Goal: Navigation & Orientation: Find specific page/section

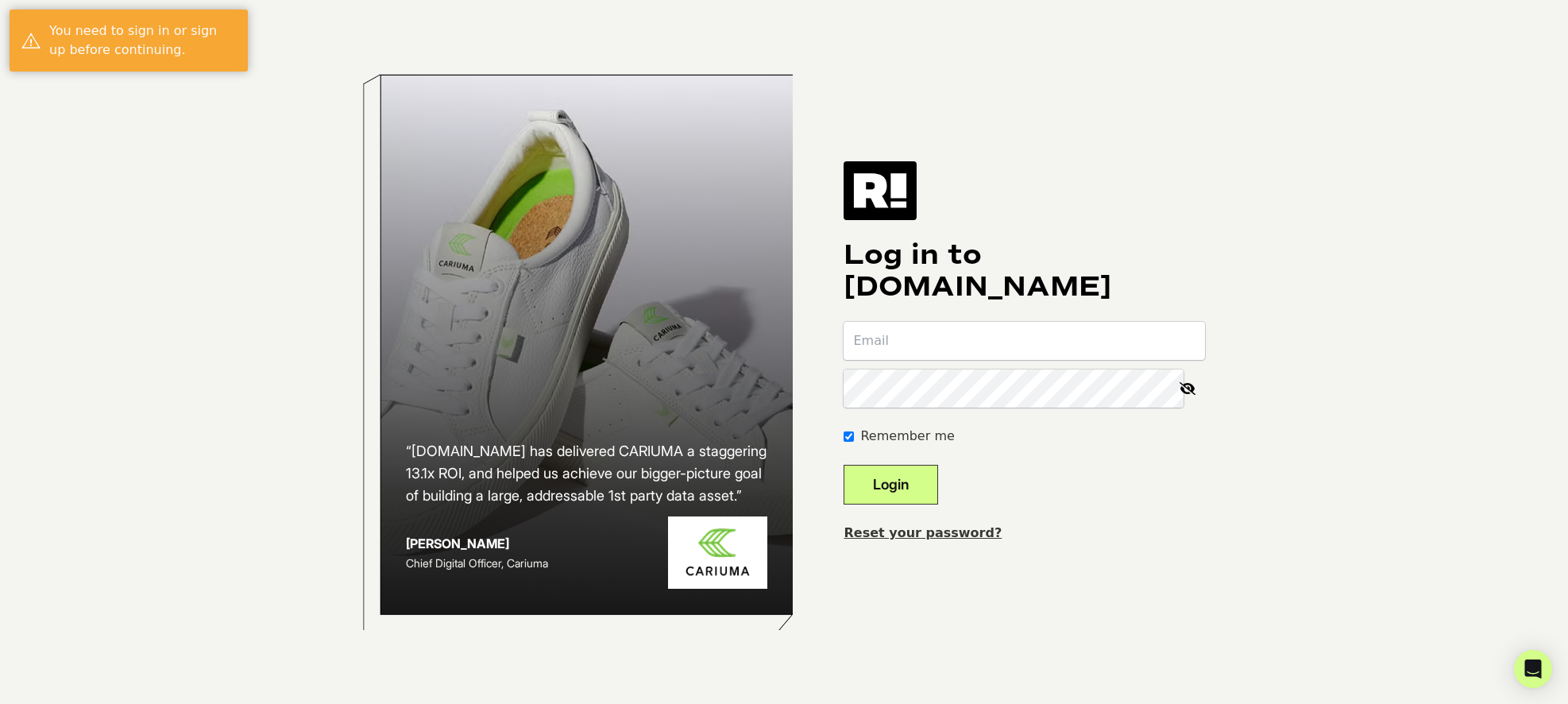
type input "[EMAIL_ADDRESS][DOMAIN_NAME]"
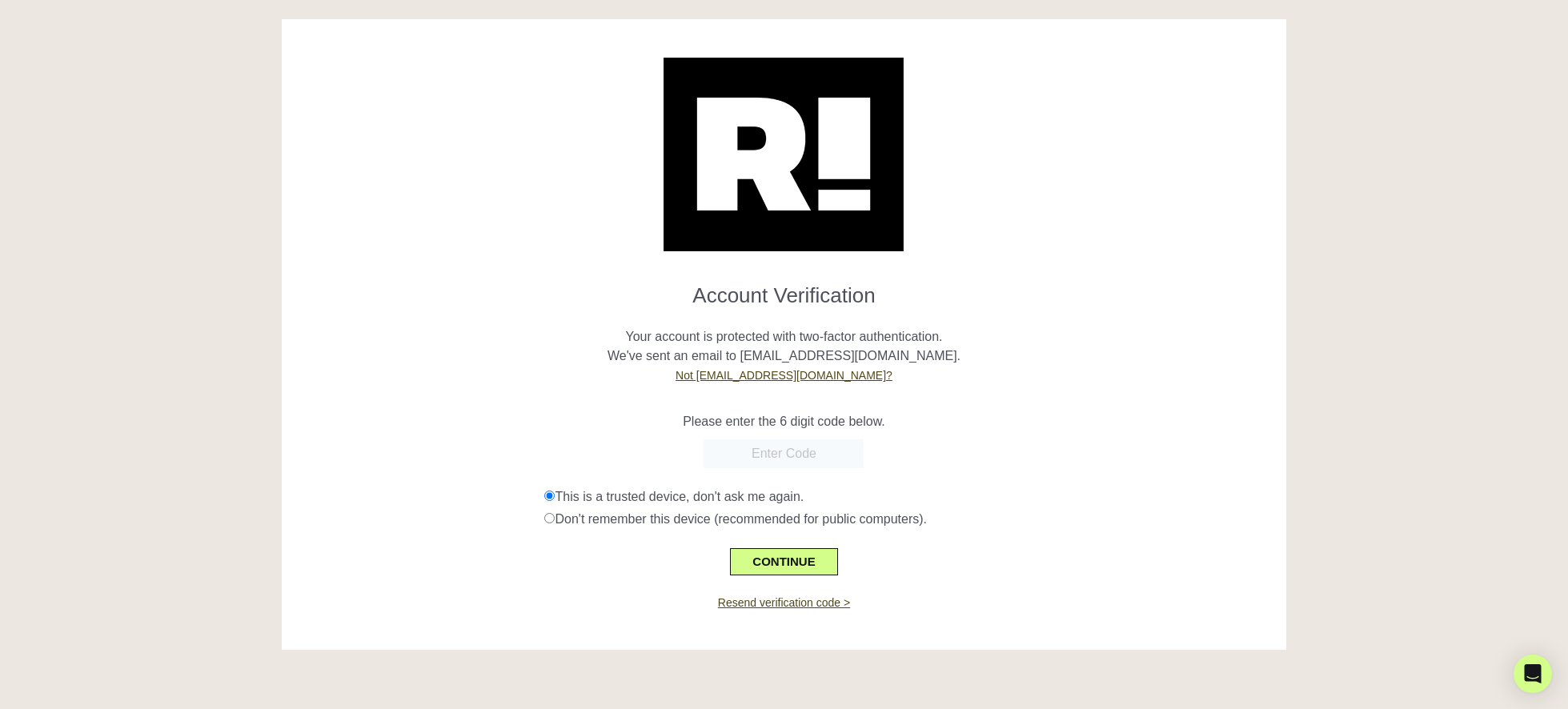
click at [938, 493] on div "This is a trusted device, don't ask me again." at bounding box center [909, 497] width 730 height 20
click at [788, 452] on input "text" at bounding box center [783, 453] width 161 height 29
drag, startPoint x: 1120, startPoint y: 417, endPoint x: 1065, endPoint y: 410, distance: 55.4
click at [1120, 417] on p "Please enter the 6 digit code below." at bounding box center [784, 422] width 981 height 20
click at [801, 452] on input "text" at bounding box center [783, 453] width 161 height 29
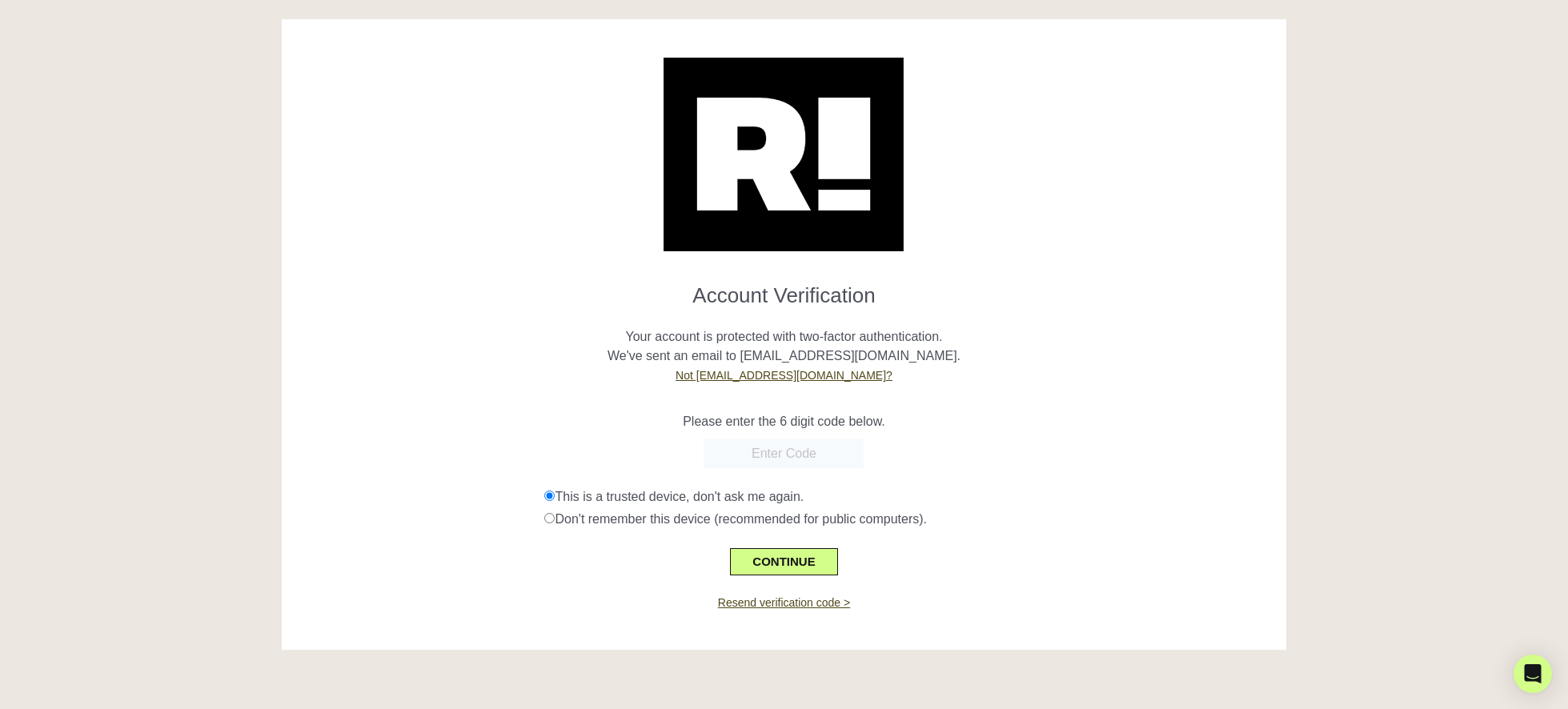
paste input "635667"
type input "635667"
click at [751, 568] on button "CONTINUE" at bounding box center [783, 562] width 107 height 28
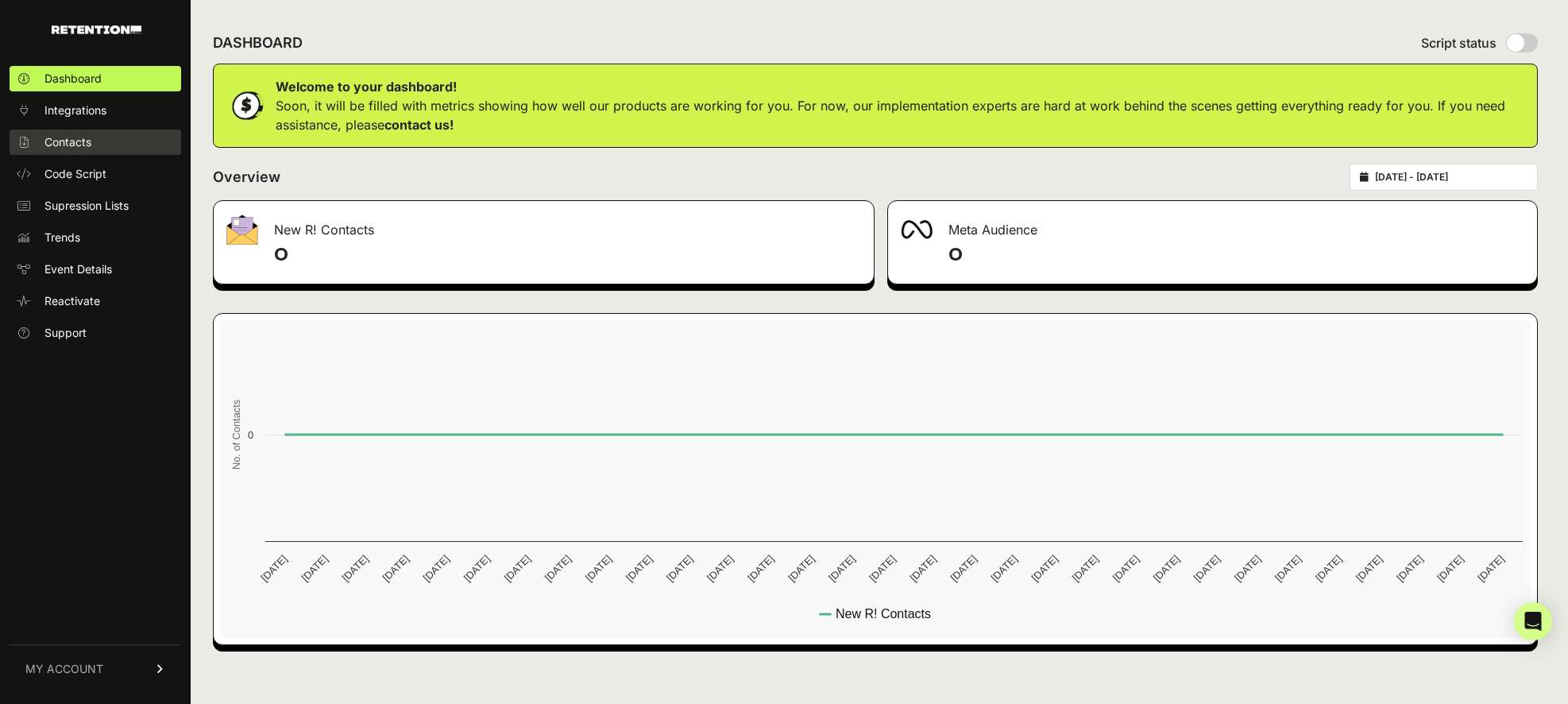
click at [86, 145] on span "Contacts" at bounding box center [68, 142] width 47 height 16
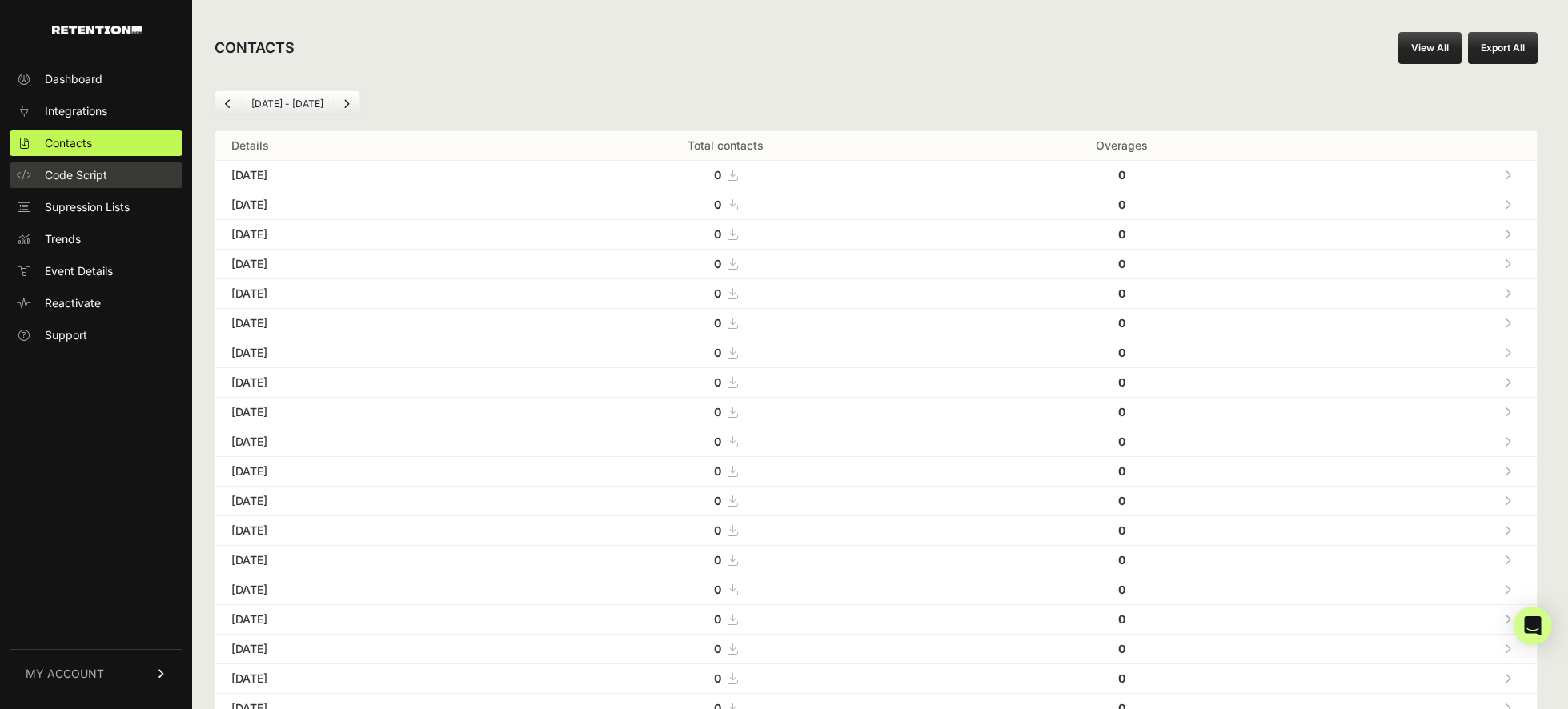
click at [53, 168] on span "Code Script" at bounding box center [76, 175] width 62 height 16
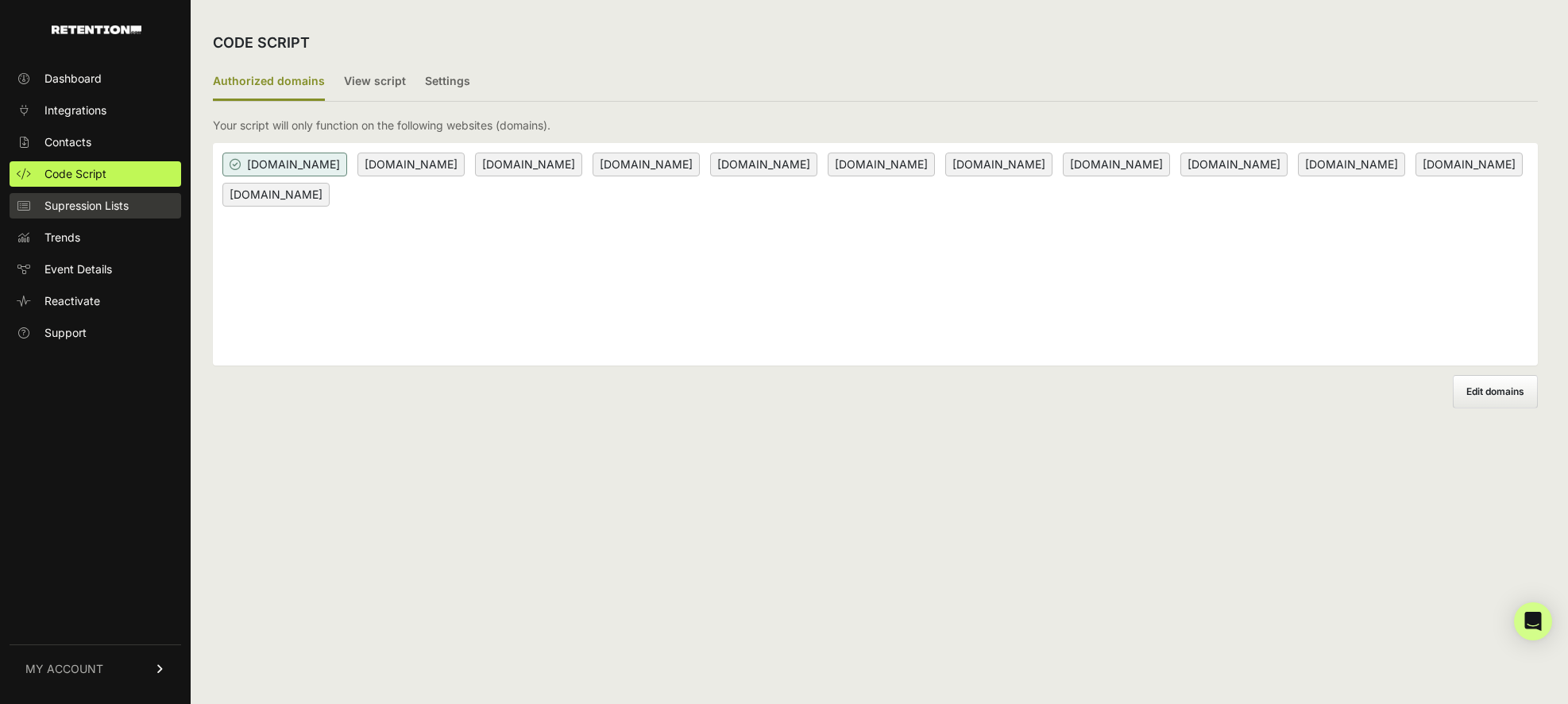
click at [57, 204] on span "Supression Lists" at bounding box center [87, 205] width 84 height 16
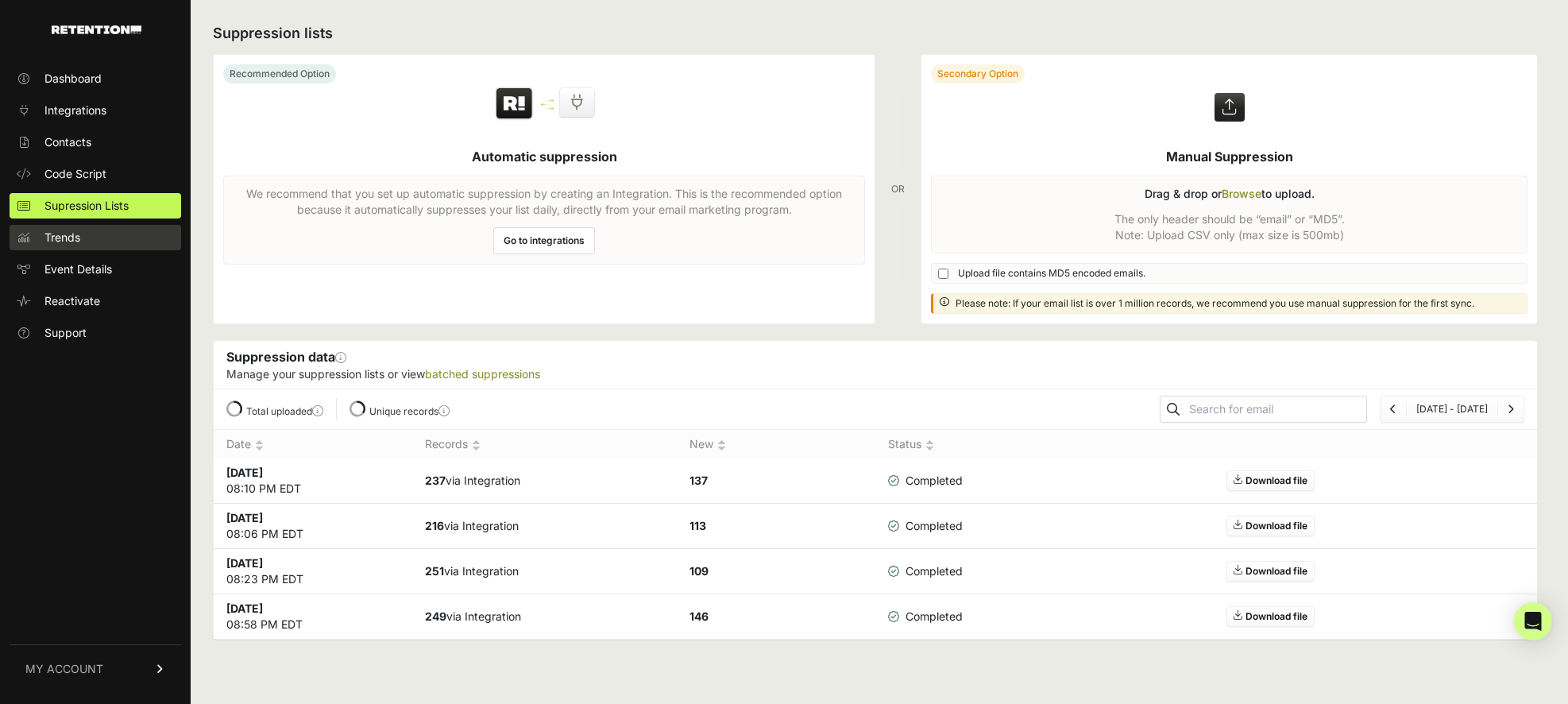
click at [87, 236] on link "Trends" at bounding box center [96, 238] width 172 height 25
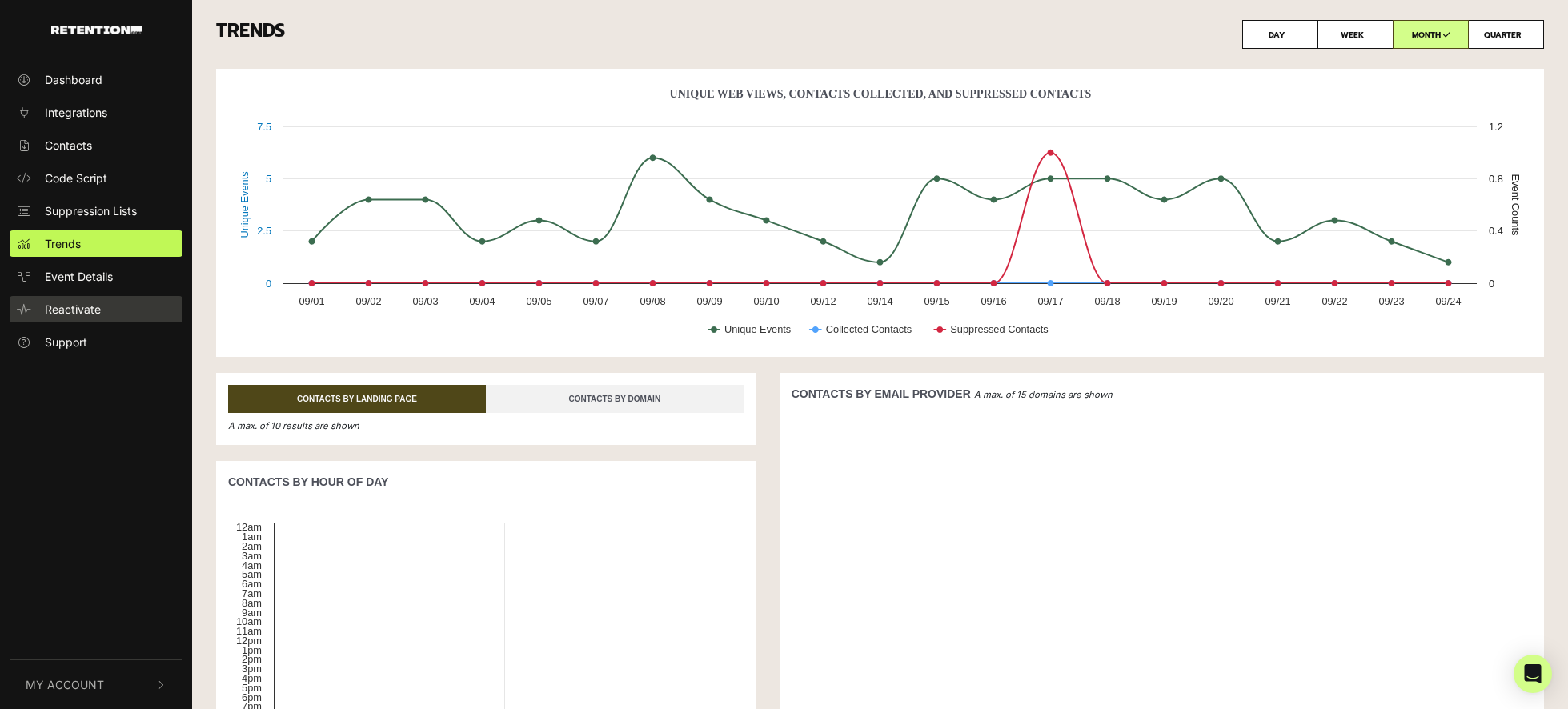
click at [121, 310] on link "Reactivate" at bounding box center [97, 309] width 173 height 27
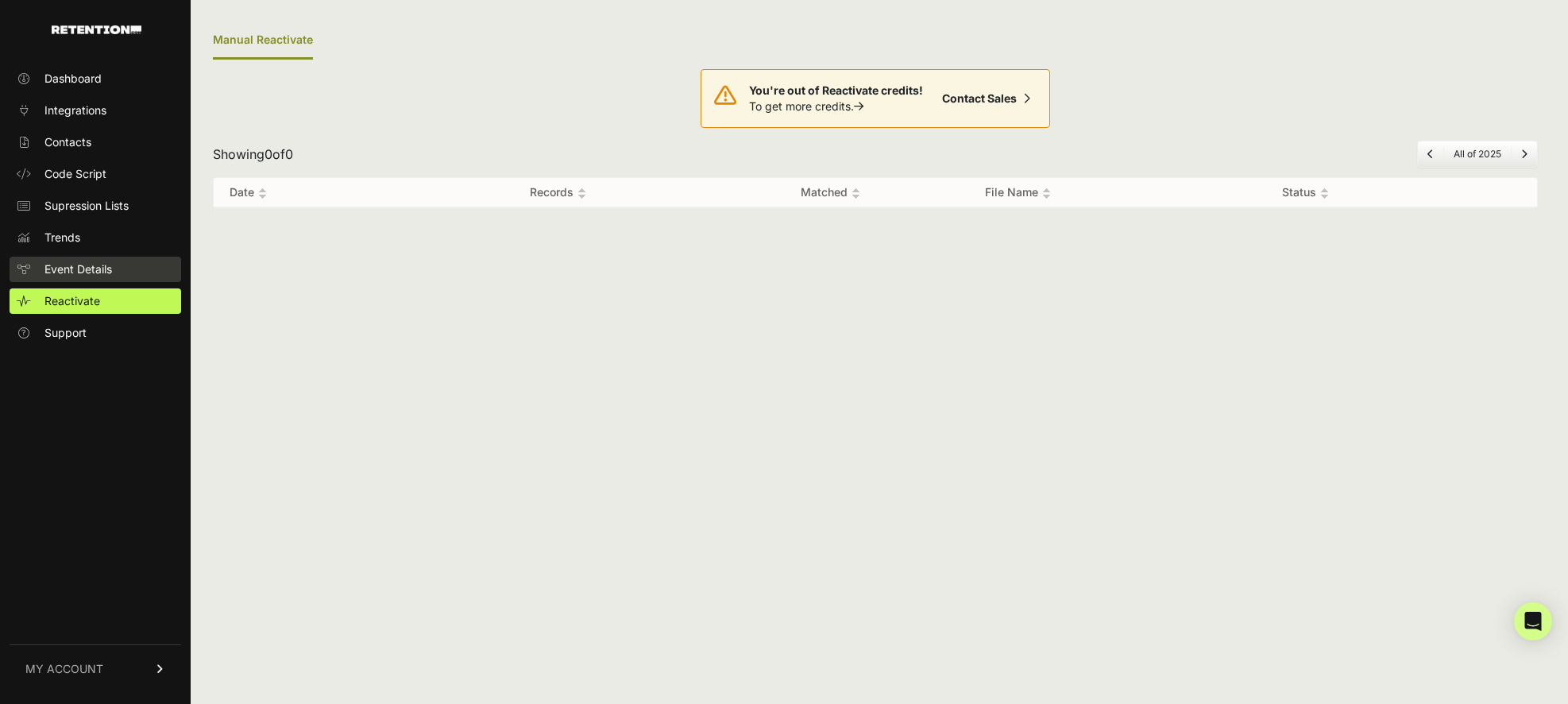
click at [112, 268] on link "Event Details" at bounding box center [96, 270] width 172 height 25
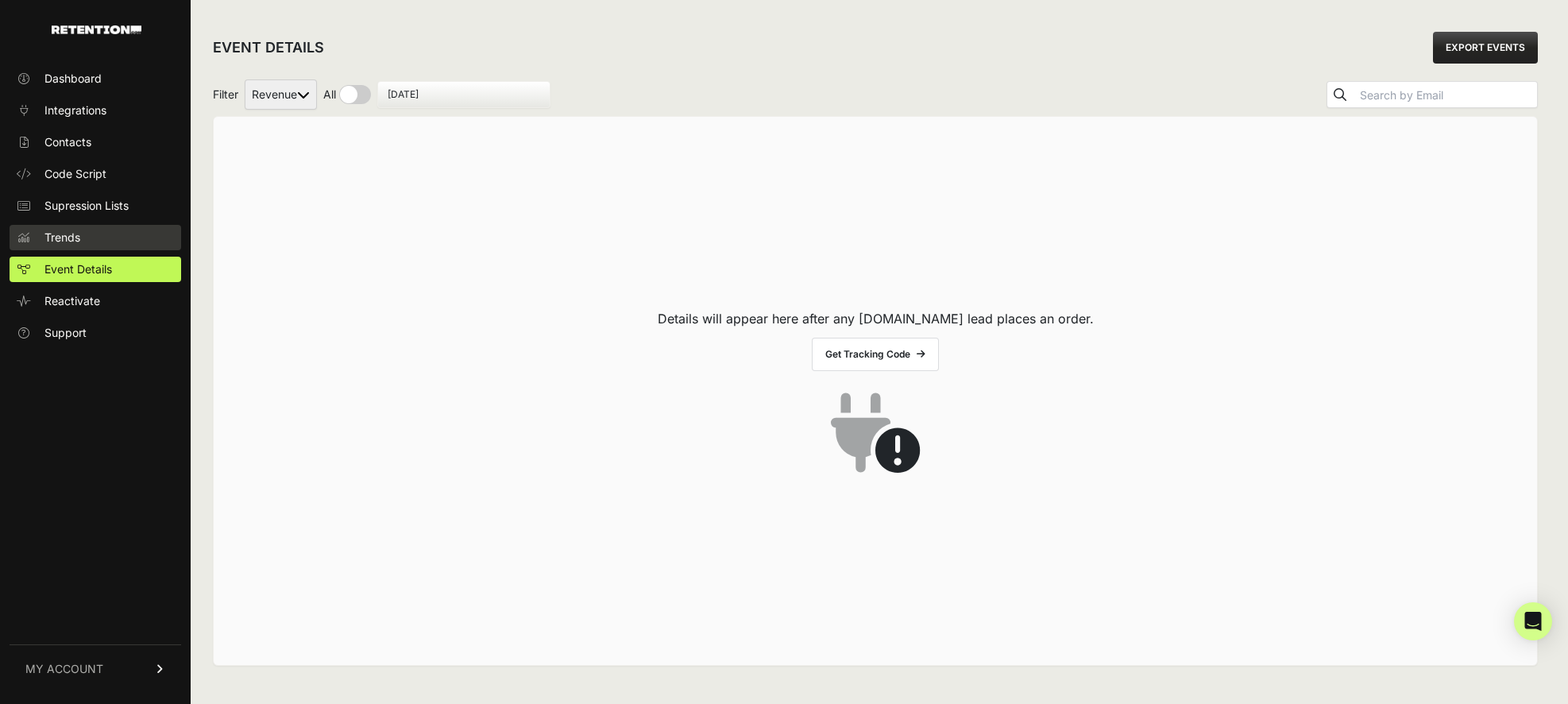
click at [98, 244] on link "Trends" at bounding box center [96, 238] width 172 height 25
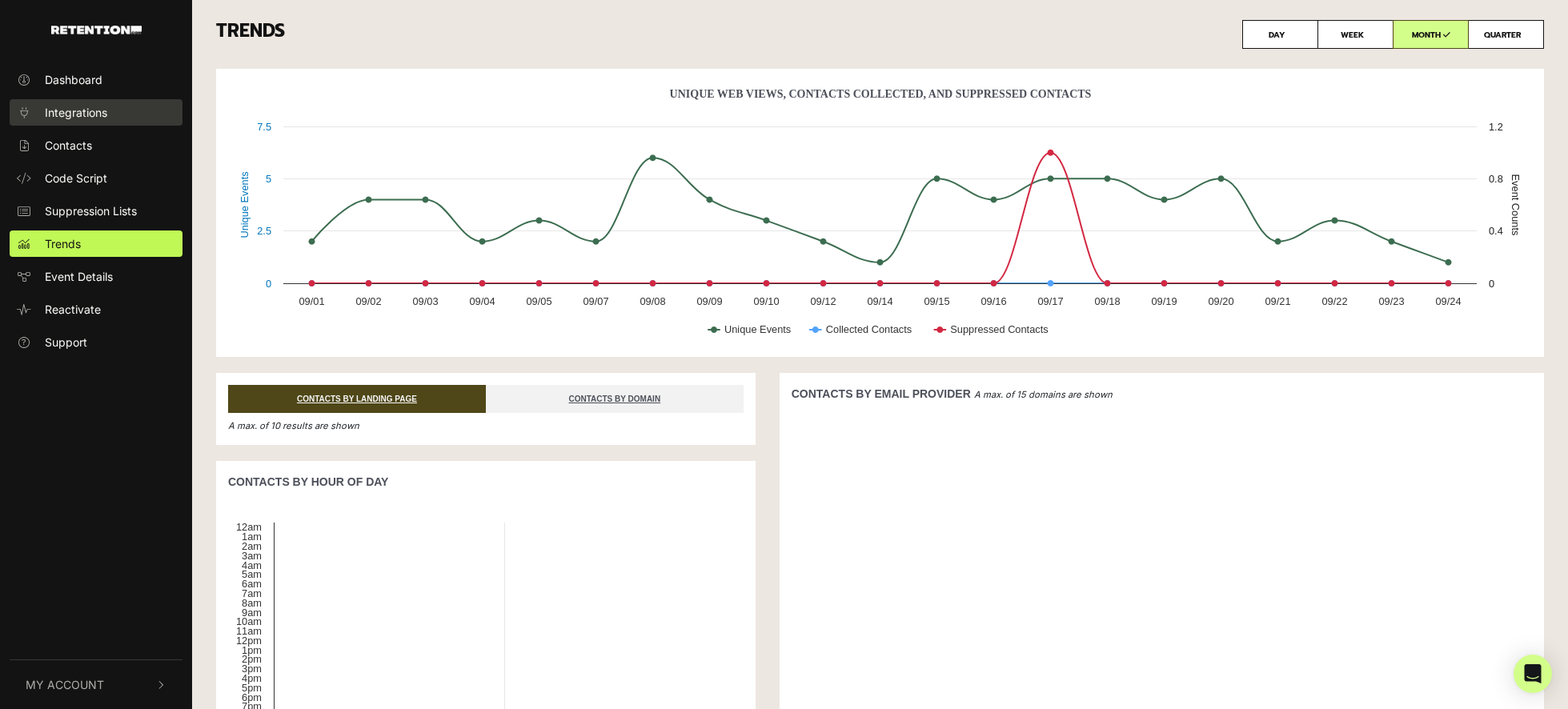
click at [62, 122] on link "Integrations" at bounding box center [97, 112] width 173 height 27
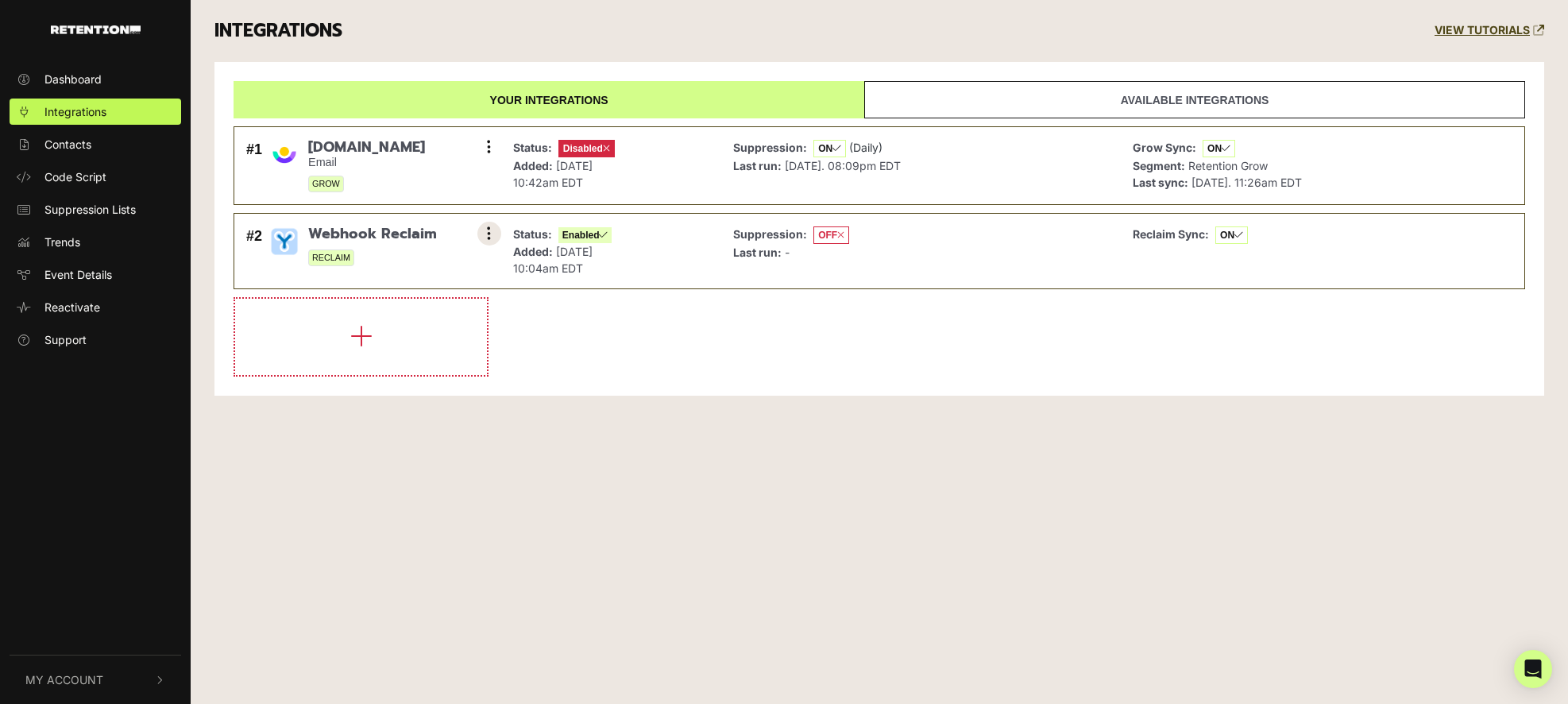
click at [496, 237] on button at bounding box center [489, 234] width 23 height 23
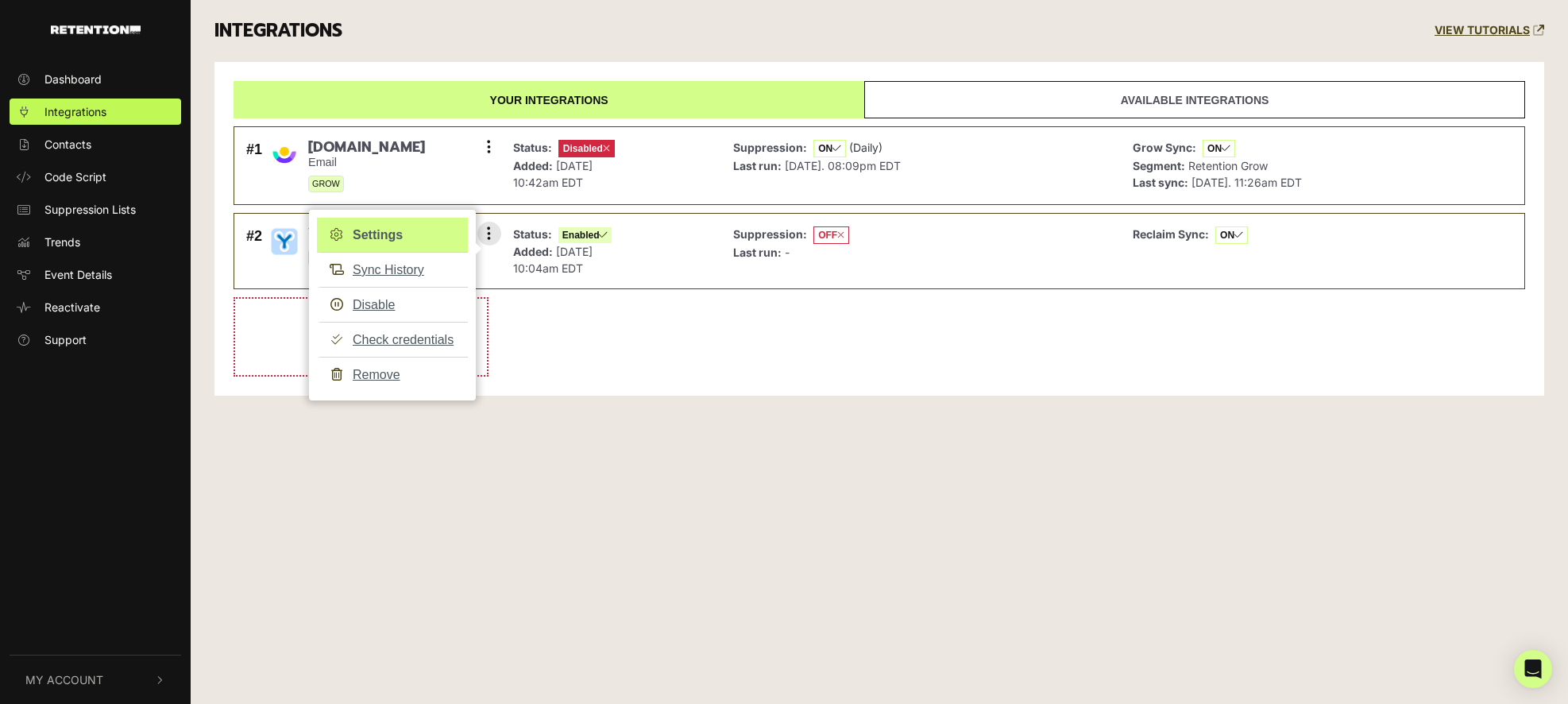
click at [414, 240] on link "Settings" at bounding box center [392, 236] width 151 height 35
